Goal: Task Accomplishment & Management: Complete application form

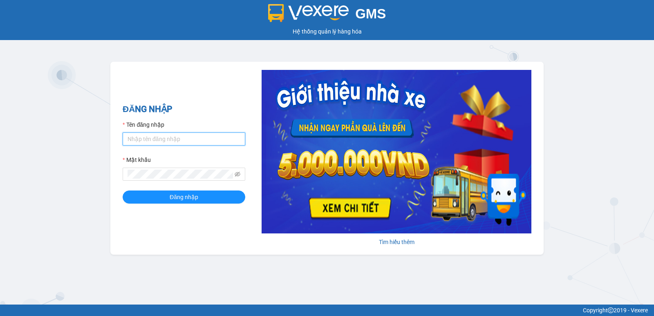
click at [202, 138] on input "Tên đăng nhập" at bounding box center [184, 138] width 123 height 13
type input "rin.nhuquynh"
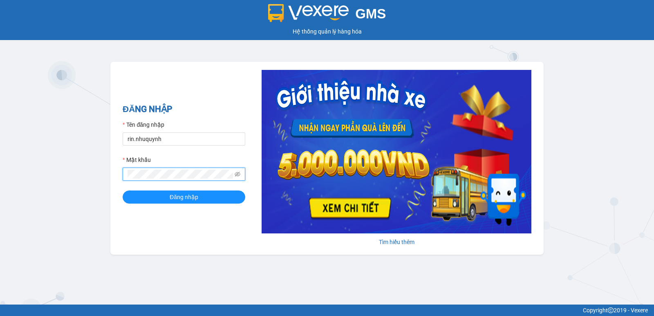
click at [123, 190] on button "Đăng nhập" at bounding box center [184, 196] width 123 height 13
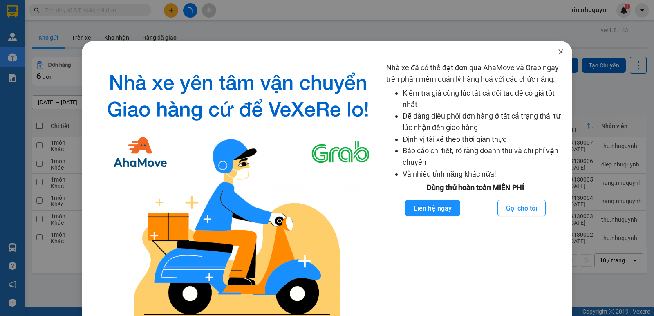
click at [560, 52] on span "Close" at bounding box center [560, 52] width 23 height 23
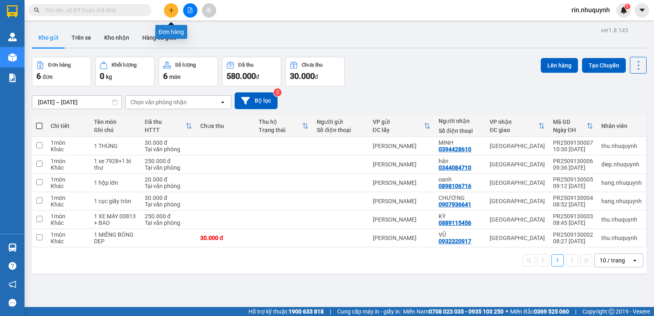
click at [172, 15] on button at bounding box center [171, 10] width 14 height 14
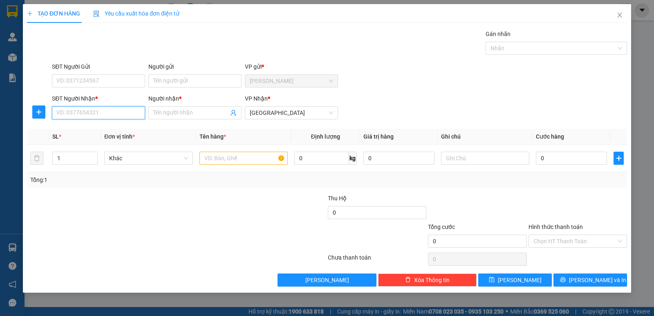
click at [112, 111] on input "SĐT Người Nhận *" at bounding box center [98, 112] width 93 height 13
type input "0919273338"
click at [180, 112] on input "Người nhận *" at bounding box center [190, 112] width 75 height 9
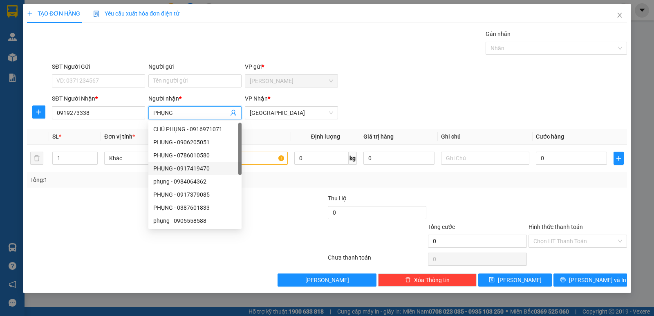
type input "PHỤNG"
click at [144, 249] on div at bounding box center [126, 236] width 201 height 29
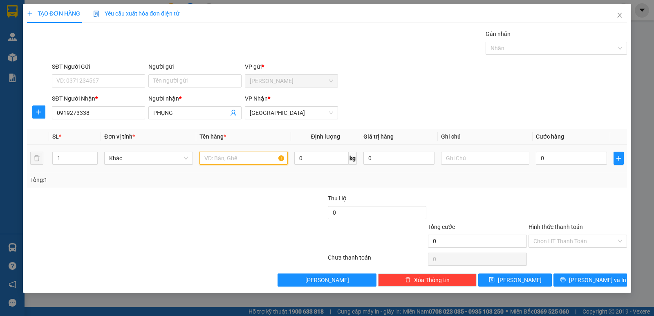
click at [237, 161] on input "text" at bounding box center [243, 158] width 88 height 13
type input "1 THÙNG DẸP"
click at [558, 159] on input "0" at bounding box center [571, 158] width 71 height 13
type input "02"
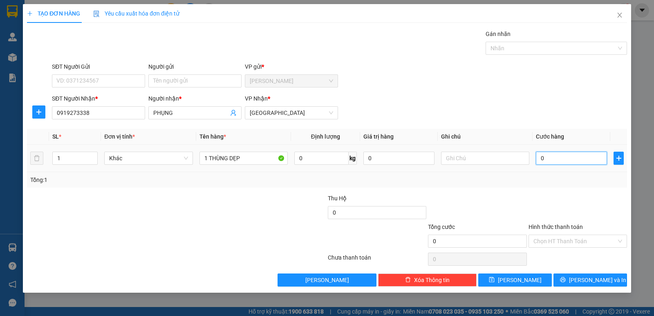
type input "2"
type input "020"
type input "20"
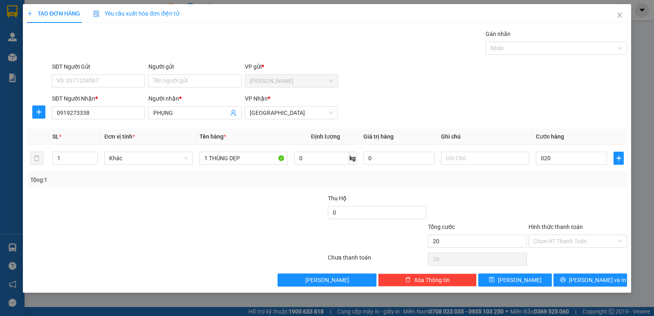
type input "20.000"
click at [572, 202] on div at bounding box center [578, 208] width 100 height 29
click at [598, 282] on span "[PERSON_NAME] và In" at bounding box center [597, 279] width 57 height 9
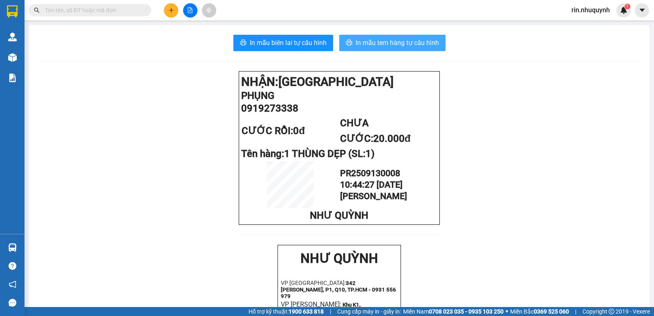
click at [370, 45] on span "In mẫu tem hàng tự cấu hình" at bounding box center [397, 43] width 83 height 10
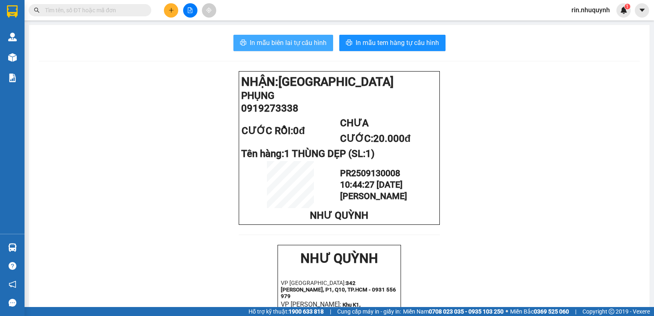
click at [288, 43] on span "In mẫu biên lai tự cấu hình" at bounding box center [288, 43] width 77 height 10
click at [119, 11] on input "text" at bounding box center [93, 10] width 96 height 9
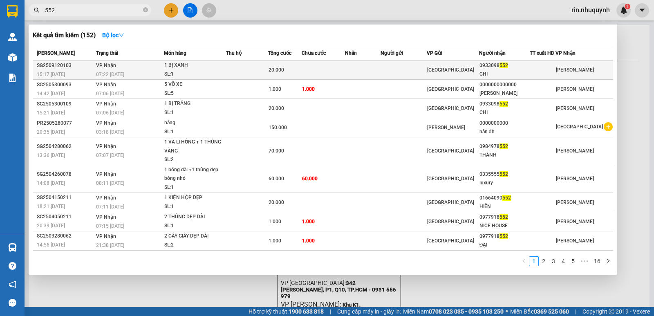
type input "552"
click at [332, 66] on td at bounding box center [323, 69] width 43 height 19
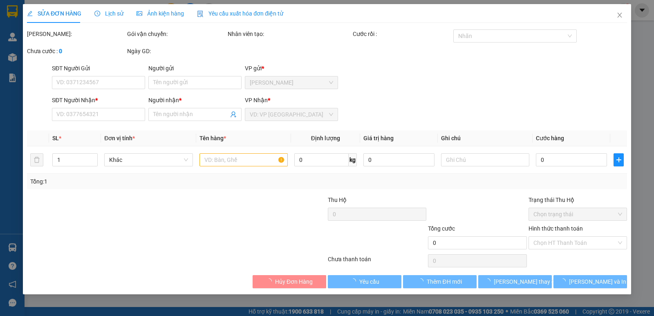
type input "0933098552"
type input "CHI"
type input "20.000"
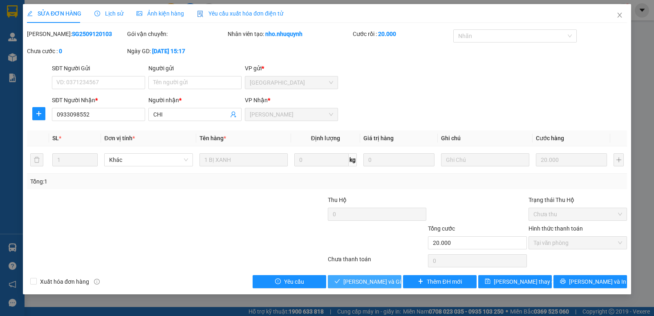
click at [379, 284] on span "[PERSON_NAME] và Giao hàng" at bounding box center [382, 281] width 78 height 9
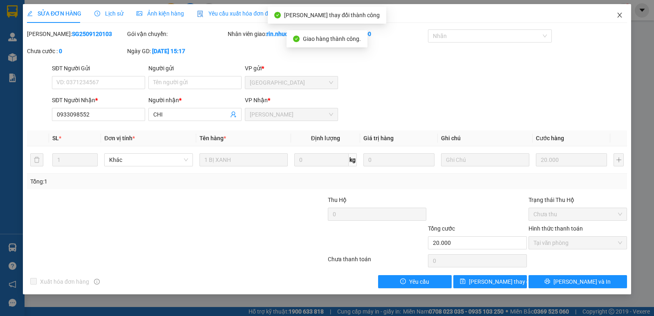
click at [616, 18] on icon "close" at bounding box center [619, 15] width 7 height 7
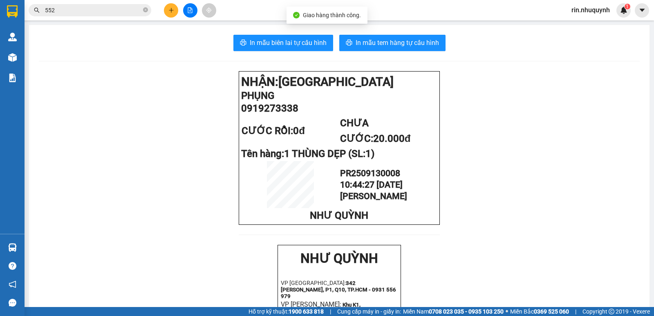
click at [125, 11] on input "552" at bounding box center [93, 10] width 96 height 9
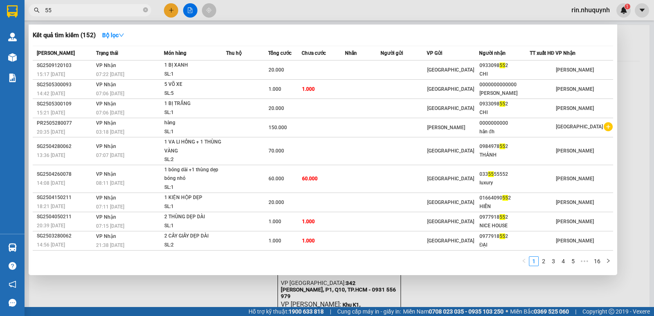
type input "5"
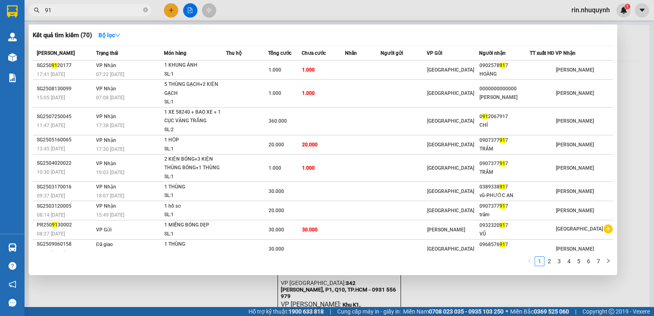
type input "9"
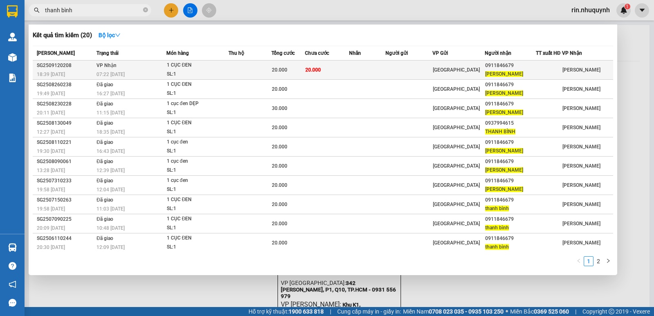
type input "thanh bình"
click at [502, 72] on span "[PERSON_NAME]" at bounding box center [504, 74] width 38 height 6
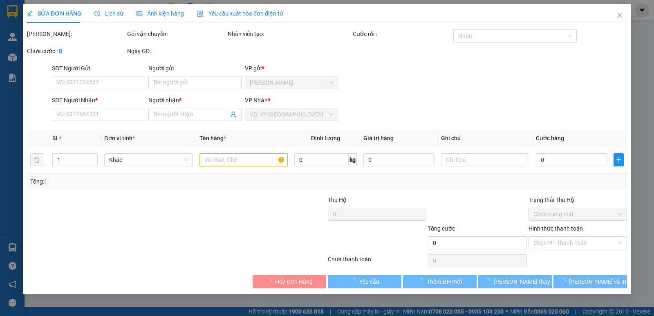
type input "0911846679"
type input "[PERSON_NAME]"
type input "20.000"
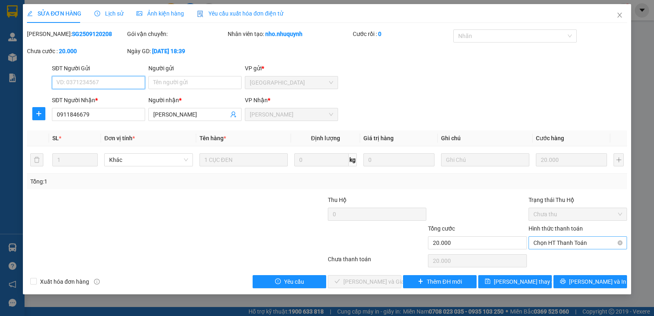
click at [548, 243] on span "Chọn HT Thanh Toán" at bounding box center [577, 243] width 89 height 12
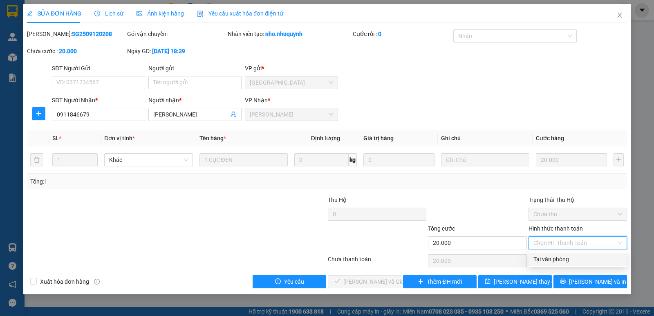
click at [555, 260] on div "Tại văn phòng" at bounding box center [577, 259] width 89 height 9
type input "0"
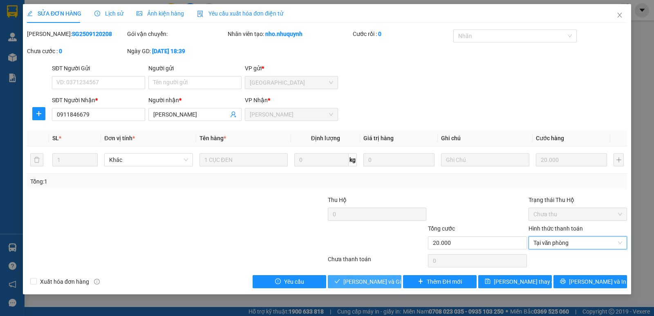
click at [366, 282] on span "[PERSON_NAME] và Giao hàng" at bounding box center [382, 281] width 78 height 9
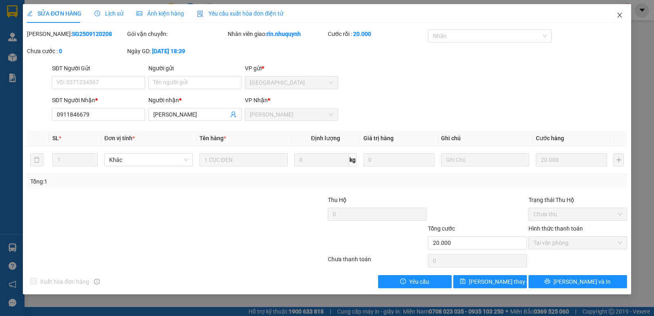
click at [617, 17] on icon "close" at bounding box center [619, 15] width 7 height 7
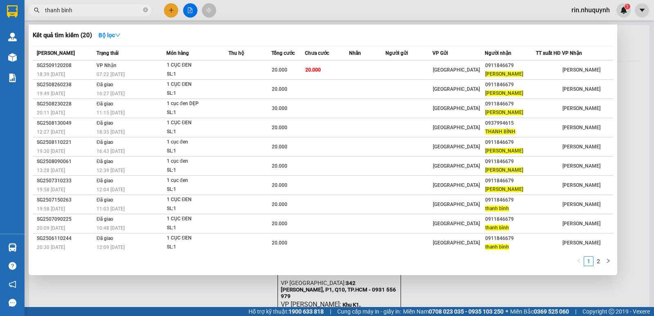
click at [145, 10] on icon "close-circle" at bounding box center [145, 9] width 5 height 5
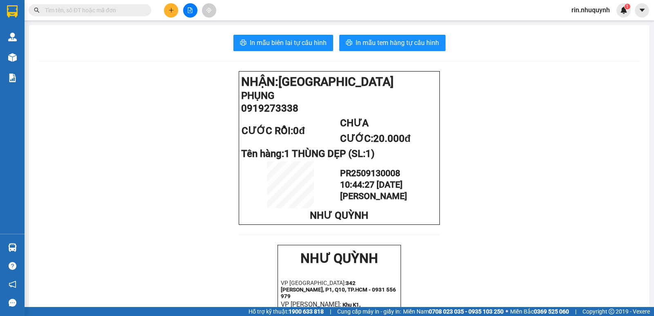
click at [95, 9] on input "text" at bounding box center [93, 10] width 96 height 9
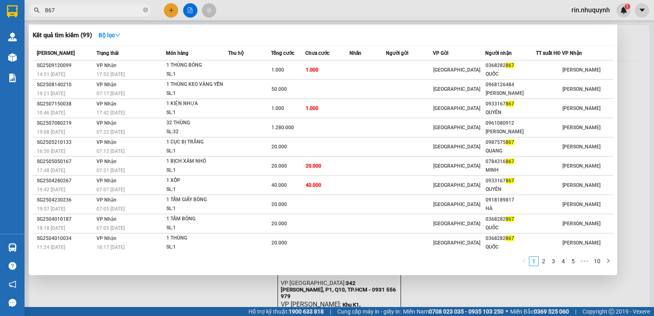
type input "867"
click at [600, 16] on div at bounding box center [327, 158] width 654 height 316
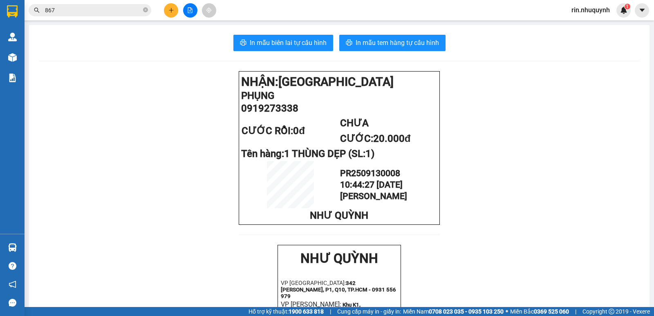
click at [591, 11] on span "rin.nhuquynh" at bounding box center [591, 10] width 52 height 10
click at [591, 29] on span "Đăng xuất" at bounding box center [594, 25] width 35 height 9
